Goal: Communication & Community: Ask a question

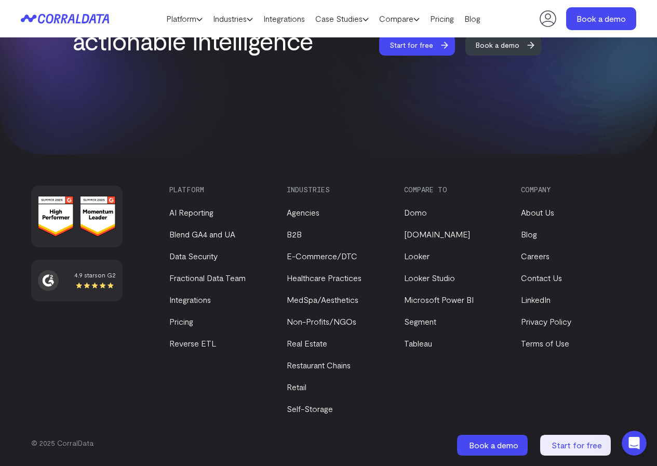
scroll to position [4090, 0]
click at [552, 276] on link "Contact Us" at bounding box center [541, 277] width 41 height 10
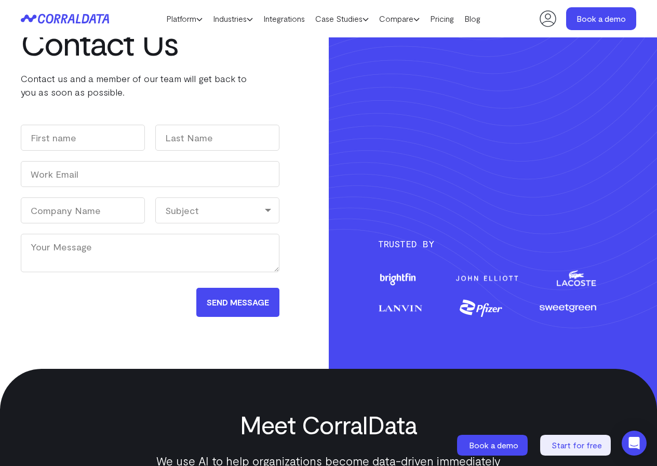
scroll to position [117, 0]
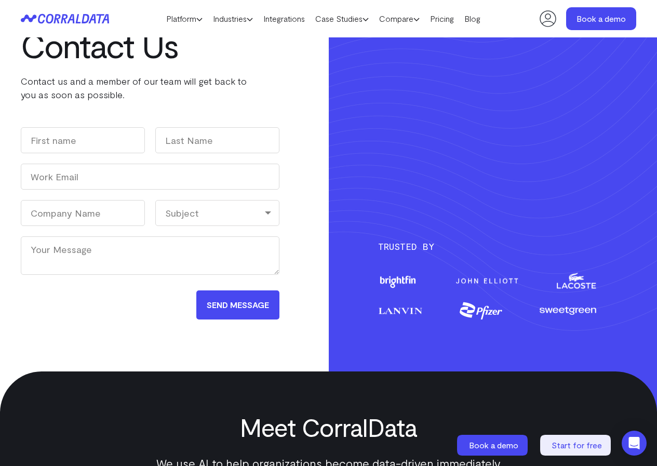
click at [115, 122] on div "Contact Us Contact us and a member of our team will get back to you as soon as …" at bounding box center [150, 156] width 258 height 430
click at [107, 140] on input "First" at bounding box center [83, 140] width 124 height 26
type input "Kais"
type input "Shamoon"
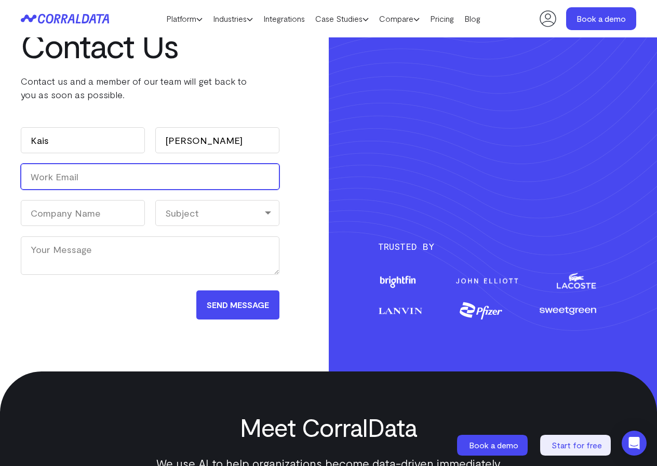
type input "kais@Zaphyrerecruit.com"
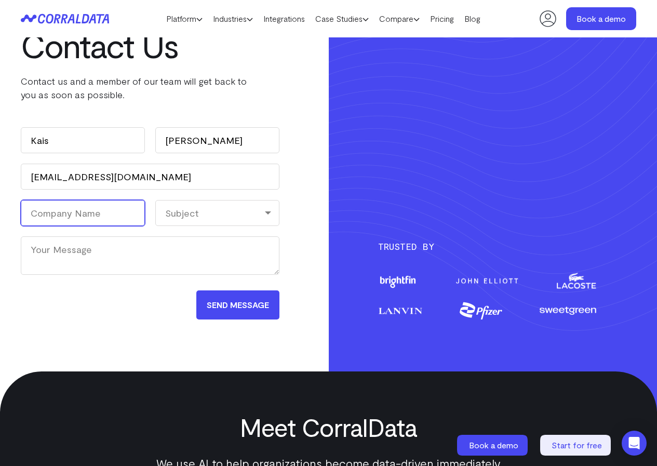
type input "ZaphyrRecruit"
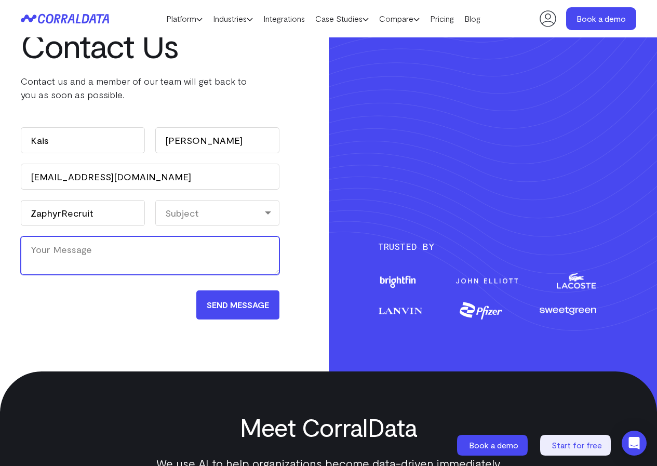
click at [72, 266] on textarea "Your Message" at bounding box center [150, 255] width 258 height 38
paste textarea "Hi there, Hiring for one role but not getting the right candidates? A lot of fi…"
type textarea "Hi there, Hiring for one role but not getting the right candidates? A lot of fi…"
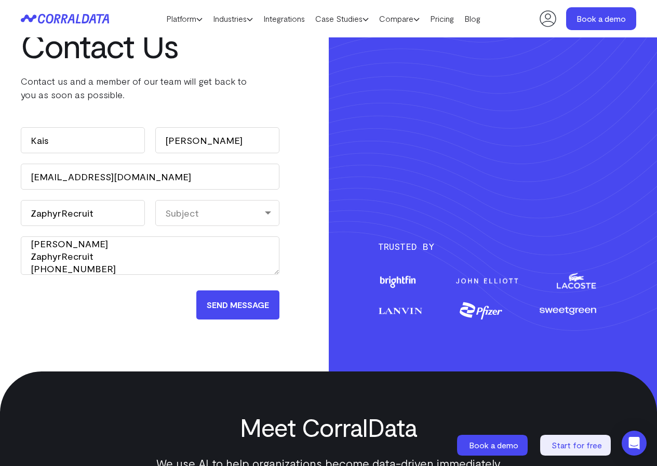
click at [225, 210] on div "Subject" at bounding box center [217, 213] width 124 height 26
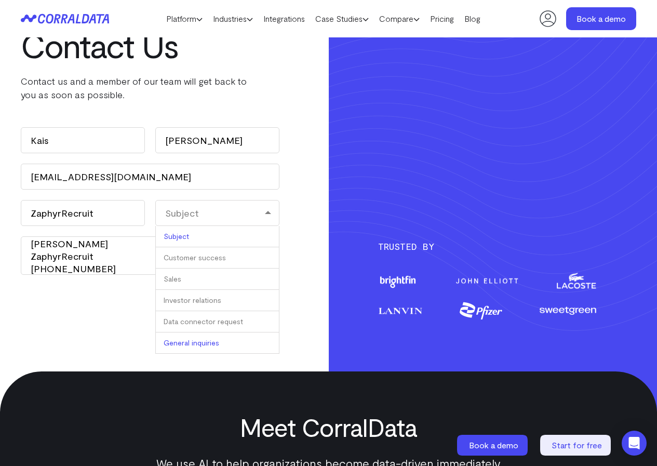
click at [184, 338] on li "General inquiries" at bounding box center [217, 342] width 124 height 21
select select "General inquiries"
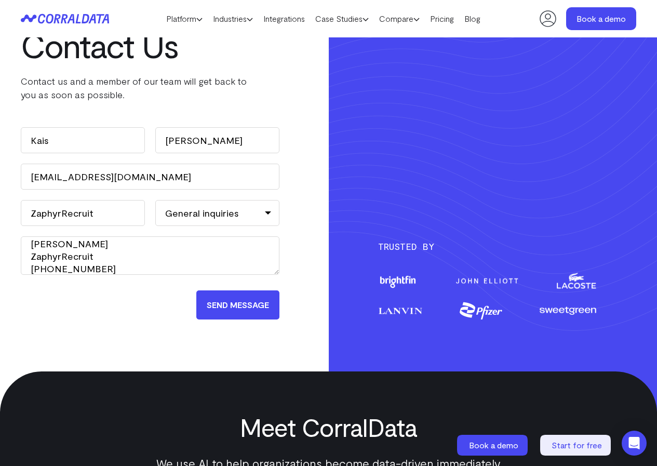
click at [218, 302] on input "Send Message" at bounding box center [237, 304] width 83 height 29
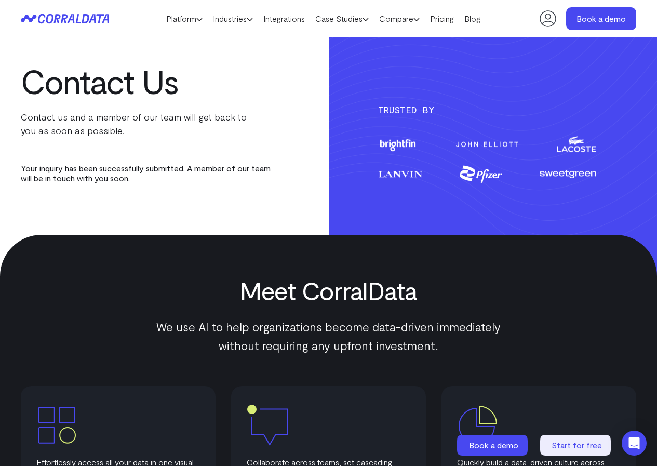
scroll to position [0, 0]
